Goal: Task Accomplishment & Management: Manage account settings

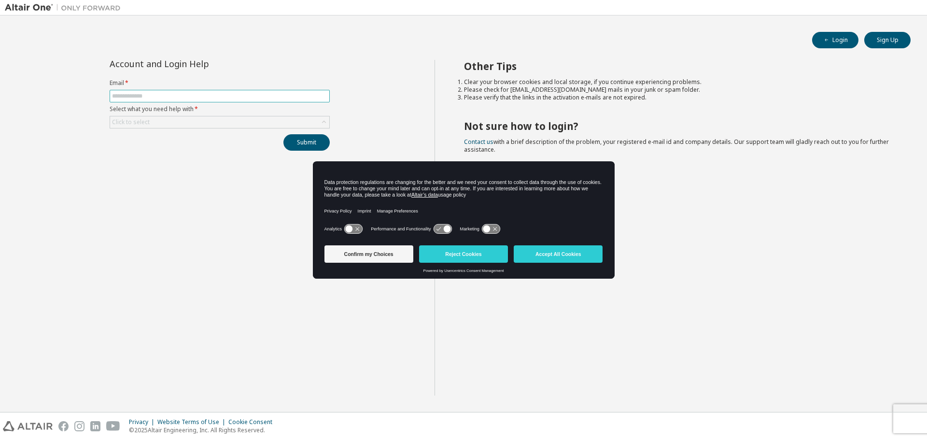
click at [206, 95] on input "text" at bounding box center [219, 96] width 215 height 8
click at [546, 255] on button "Accept All Cookies" at bounding box center [558, 253] width 89 height 17
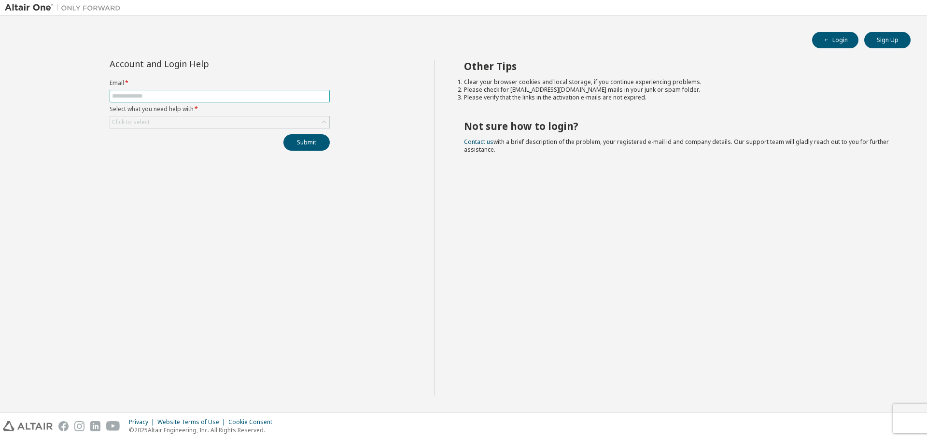
click at [176, 95] on input "text" at bounding box center [219, 96] width 215 height 8
type input "**********"
drag, startPoint x: 195, startPoint y: 149, endPoint x: 198, endPoint y: 116, distance: 33.5
click at [202, 137] on div "Submit" at bounding box center [220, 142] width 220 height 16
click at [153, 121] on div "Click to select" at bounding box center [219, 122] width 219 height 12
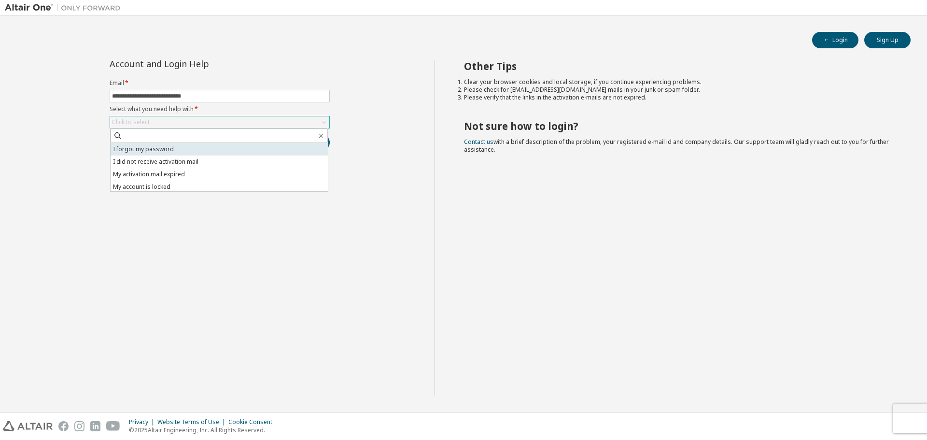
click at [169, 149] on li "I forgot my password" at bounding box center [219, 149] width 217 height 13
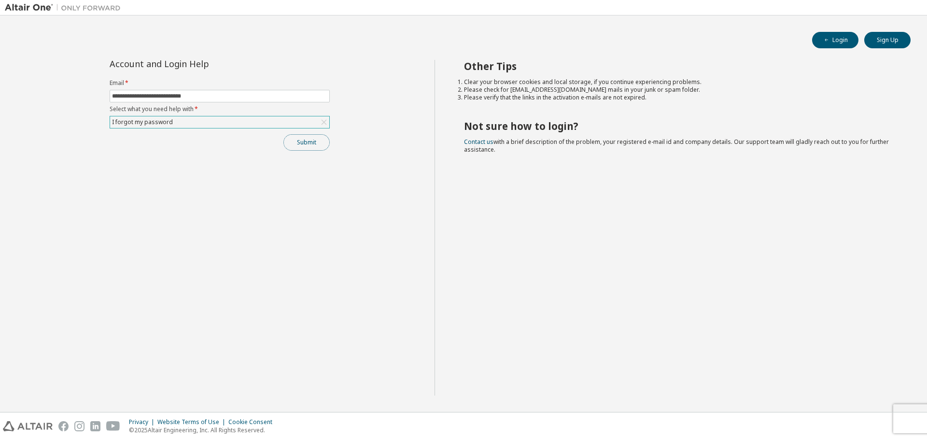
click at [284, 140] on button "Submit" at bounding box center [306, 142] width 46 height 16
click at [315, 144] on button "Submit" at bounding box center [306, 142] width 46 height 16
drag, startPoint x: 221, startPoint y: 93, endPoint x: 38, endPoint y: 88, distance: 183.1
click at [39, 89] on div "**********" at bounding box center [220, 228] width 430 height 336
click at [196, 98] on input "text" at bounding box center [219, 96] width 215 height 8
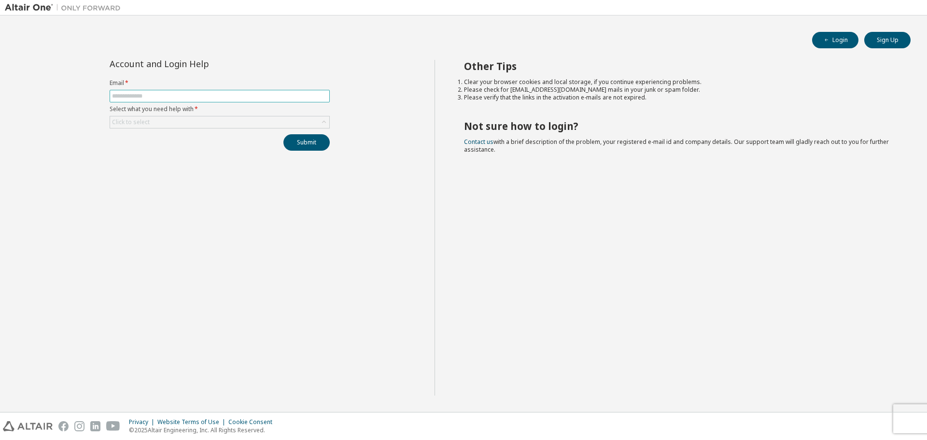
type input "**********"
click at [171, 119] on div "Click to select" at bounding box center [219, 122] width 219 height 12
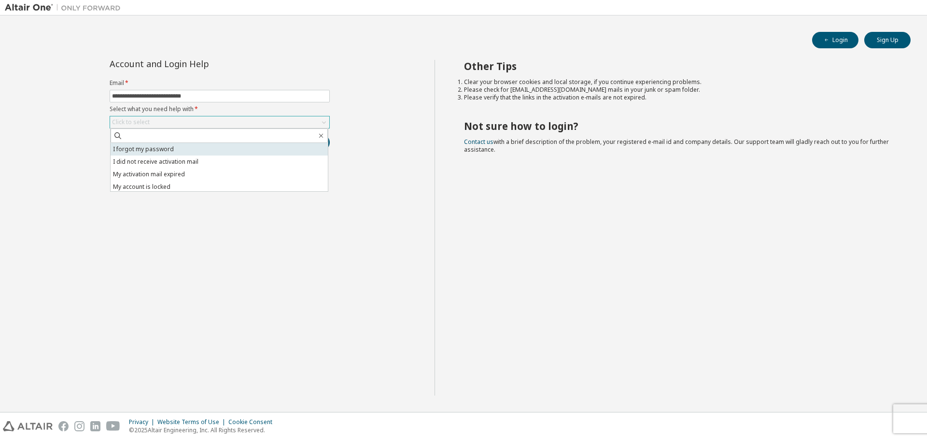
click at [194, 149] on li "I forgot my password" at bounding box center [219, 149] width 217 height 13
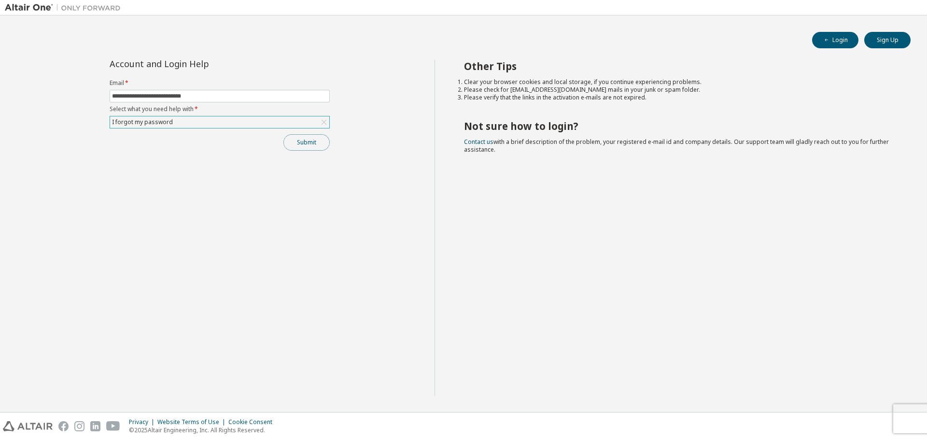
click at [308, 147] on button "Submit" at bounding box center [306, 142] width 46 height 16
click at [907, 418] on icon "button" at bounding box center [907, 420] width 6 height 6
click at [903, 415] on div "Privacy Website Terms of Use Cookie Consent © 2025 Altair Engineering, Inc. All…" at bounding box center [463, 426] width 927 height 28
click at [223, 88] on form "Email * Select what you need help with * Click to select" at bounding box center [220, 103] width 220 height 49
click at [221, 91] on span at bounding box center [220, 96] width 220 height 13
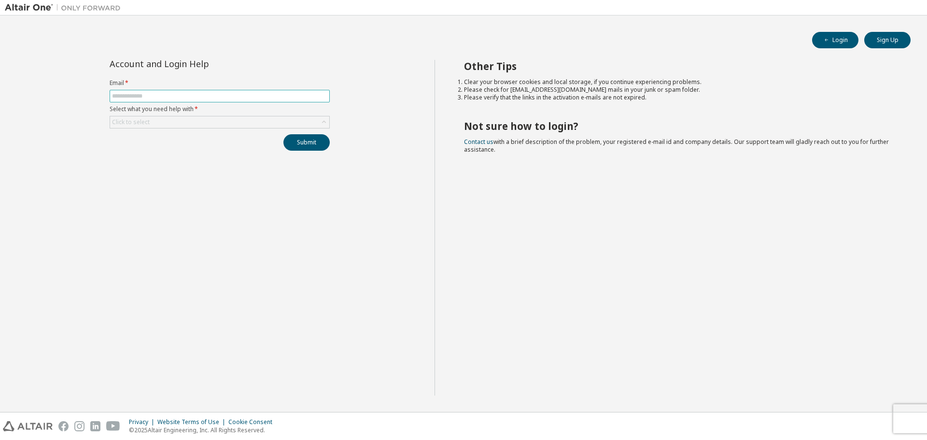
click at [219, 95] on input "text" at bounding box center [219, 96] width 215 height 8
type input "**********"
click at [205, 118] on div "Click to select" at bounding box center [219, 122] width 219 height 12
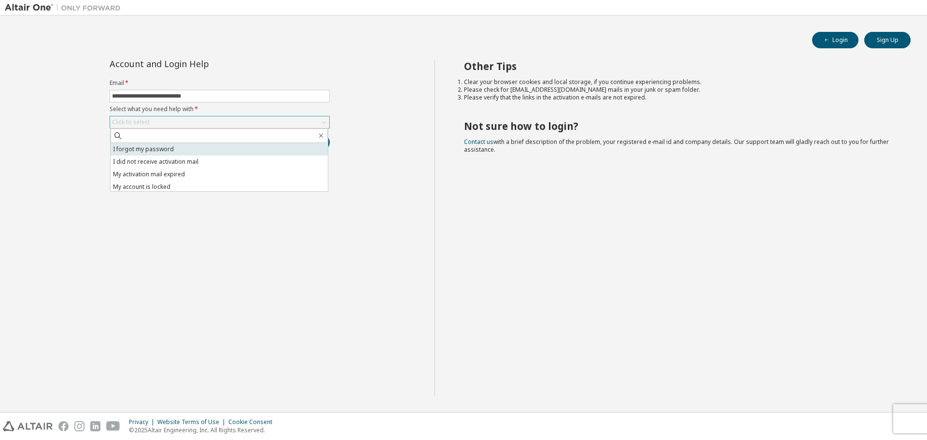
click at [185, 148] on li "I forgot my password" at bounding box center [219, 149] width 217 height 13
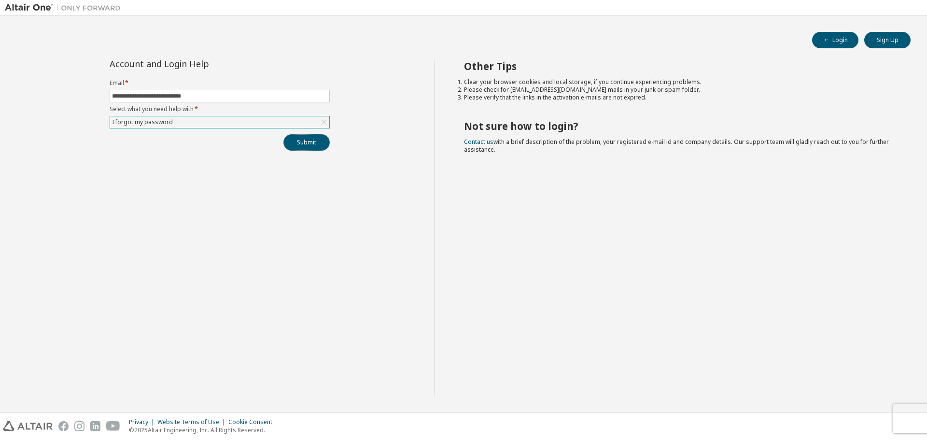
click at [312, 146] on button "Submit" at bounding box center [306, 142] width 46 height 16
click at [905, 419] on icon "button" at bounding box center [907, 420] width 6 height 6
click at [911, 432] on div "Bad Request" at bounding box center [847, 442] width 141 height 21
click at [918, 415] on div "Privacy Website Terms of Use Cookie Consent © 2025 Altair Engineering, Inc. All…" at bounding box center [463, 426] width 927 height 28
click at [209, 97] on input "text" at bounding box center [219, 96] width 215 height 8
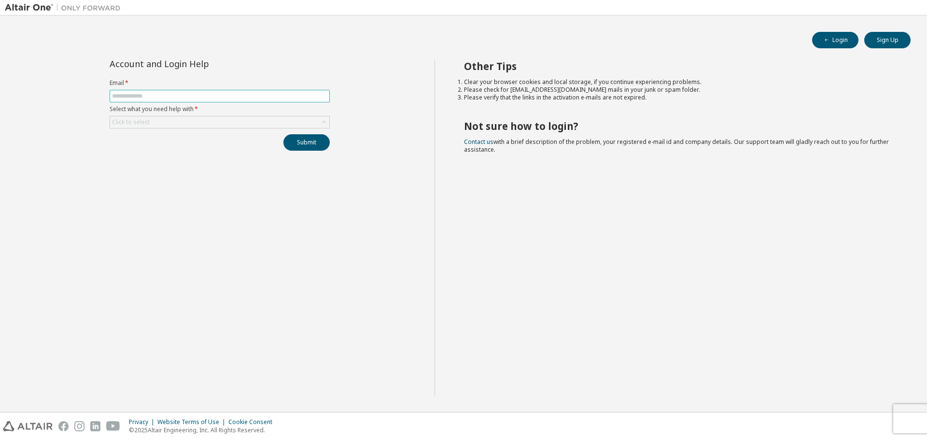
click at [223, 96] on input "text" at bounding box center [219, 96] width 215 height 8
type input "**********"
click at [212, 124] on div "Click to select" at bounding box center [219, 122] width 219 height 12
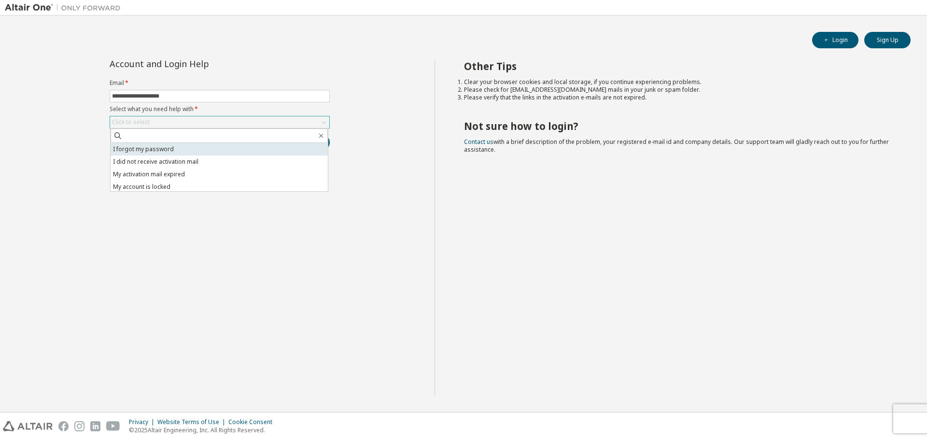
click at [217, 146] on li "I forgot my password" at bounding box center [219, 149] width 217 height 13
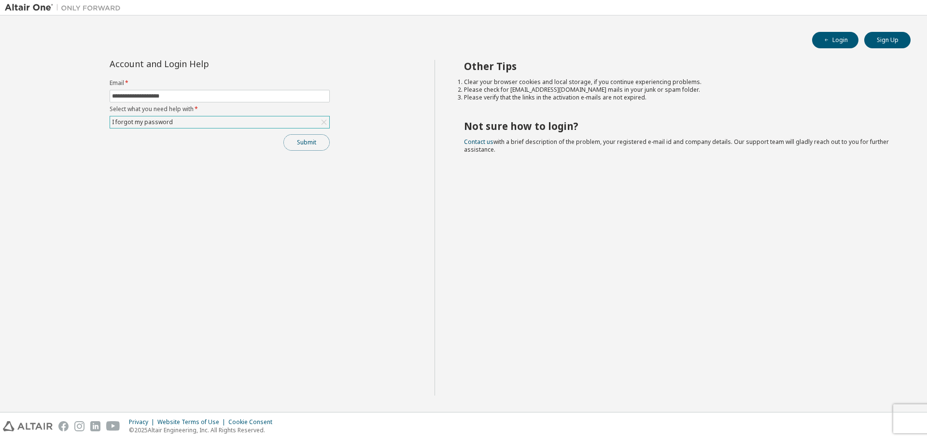
click at [301, 147] on button "Submit" at bounding box center [306, 142] width 46 height 16
click at [907, 421] on icon "button" at bounding box center [907, 420] width 6 height 6
click at [922, 416] on div "Privacy Website Terms of Use Cookie Consent © 2025 Altair Engineering, Inc. All…" at bounding box center [463, 426] width 927 height 28
click at [913, 416] on div "Privacy Website Terms of Use Cookie Consent © 2025 Altair Engineering, Inc. All…" at bounding box center [463, 426] width 927 height 28
click at [911, 416] on div "Privacy Website Terms of Use Cookie Consent © 2025 Altair Engineering, Inc. All…" at bounding box center [463, 426] width 927 height 28
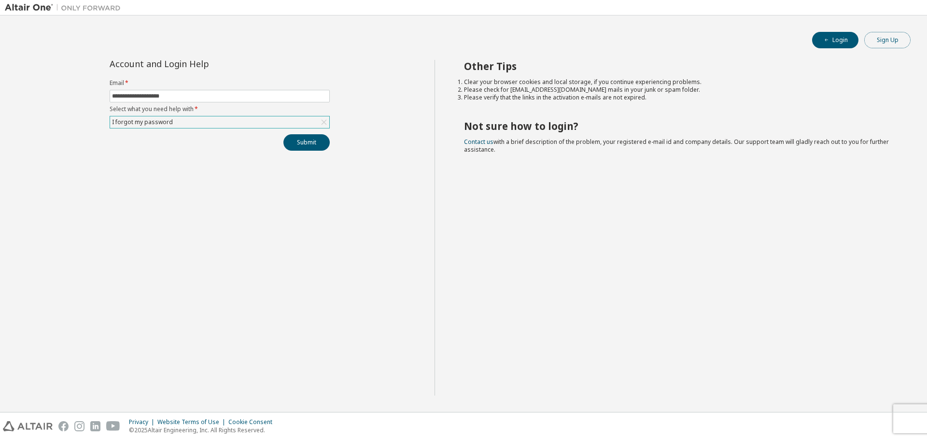
click at [883, 41] on button "Sign Up" at bounding box center [887, 40] width 46 height 16
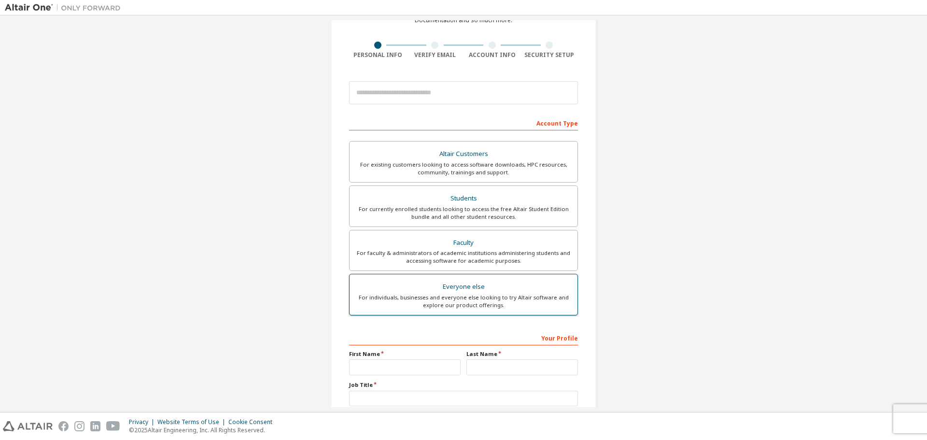
scroll to position [125, 0]
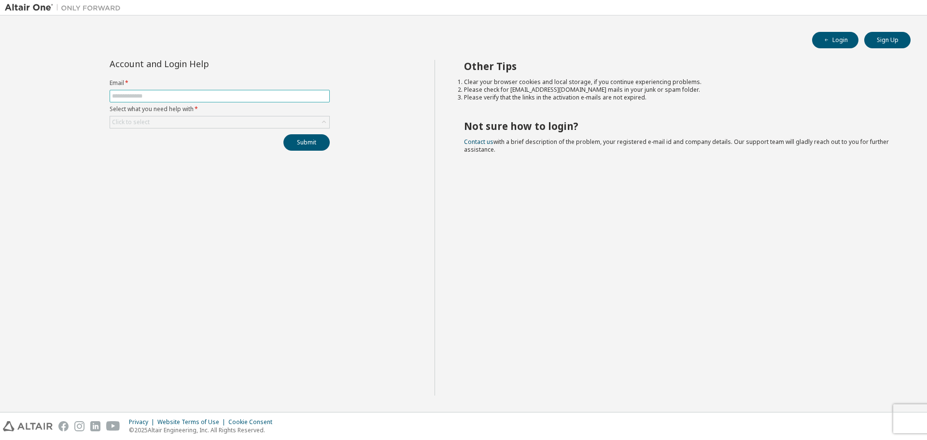
click at [193, 92] on input "text" at bounding box center [219, 96] width 215 height 8
type input "**********"
click at [209, 123] on div "Click to select" at bounding box center [219, 122] width 219 height 12
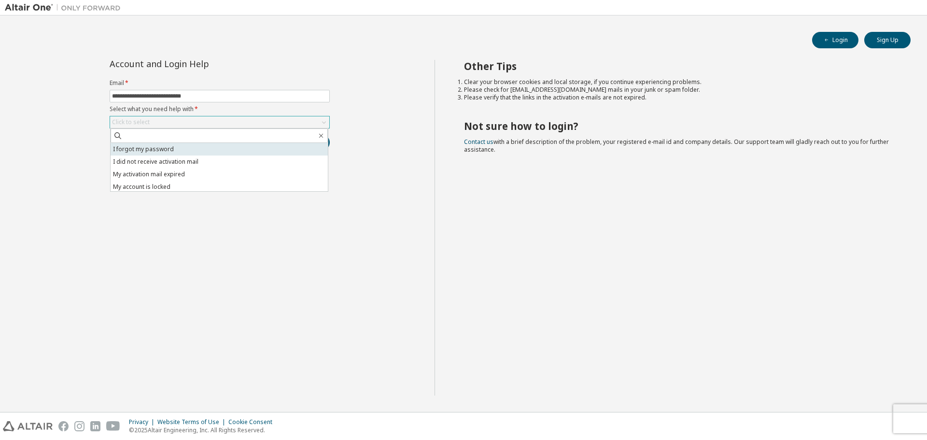
click at [205, 152] on li "I forgot my password" at bounding box center [219, 149] width 217 height 13
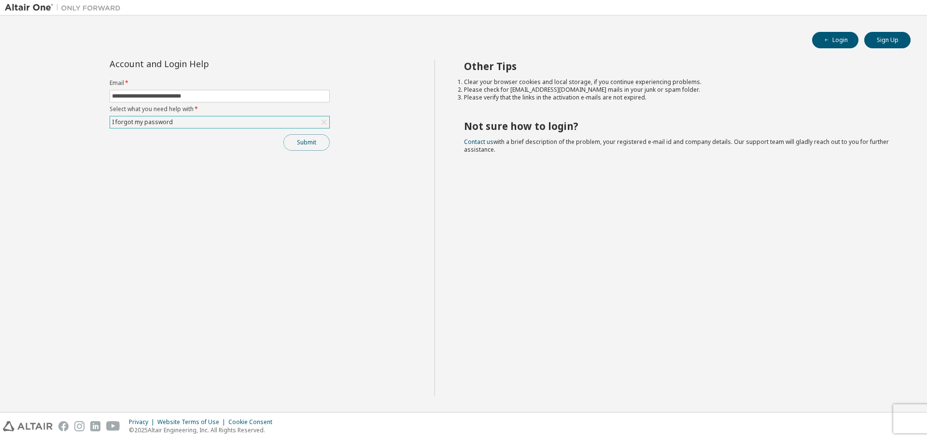
click at [298, 145] on button "Submit" at bounding box center [306, 142] width 46 height 16
click at [905, 420] on icon "button" at bounding box center [907, 420] width 6 height 6
click at [917, 432] on div "Bad Request" at bounding box center [847, 442] width 141 height 21
click at [831, 39] on button "Login" at bounding box center [835, 40] width 46 height 16
click at [278, 97] on input "text" at bounding box center [219, 96] width 215 height 8
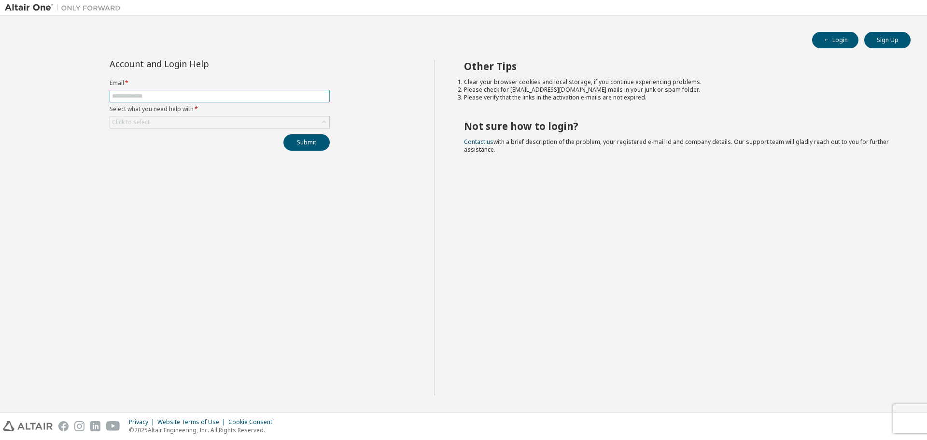
type input "**********"
click at [190, 120] on div "Click to select" at bounding box center [219, 122] width 219 height 12
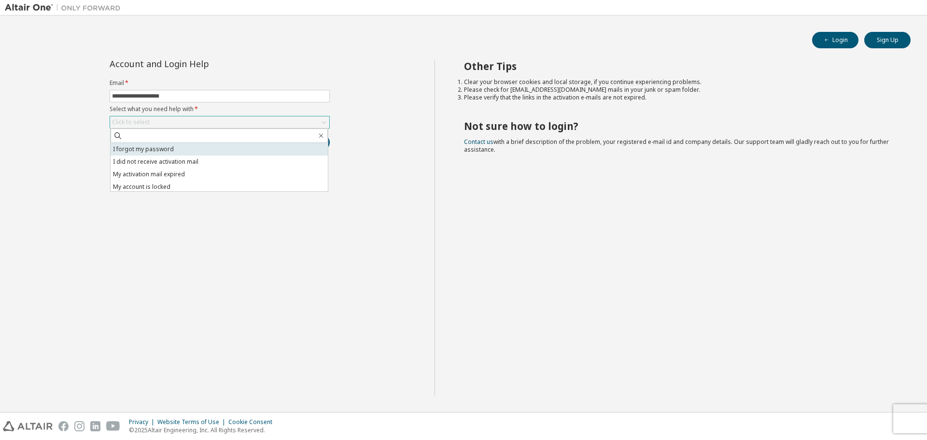
drag, startPoint x: 170, startPoint y: 150, endPoint x: 265, endPoint y: 145, distance: 94.3
click at [171, 150] on li "I forgot my password" at bounding box center [219, 149] width 217 height 13
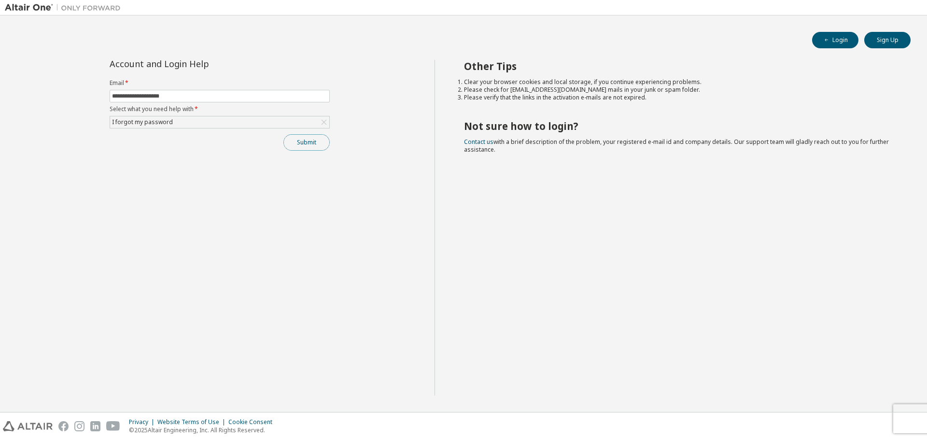
click at [321, 142] on button "Submit" at bounding box center [306, 142] width 46 height 16
